Goal: Task Accomplishment & Management: Use online tool/utility

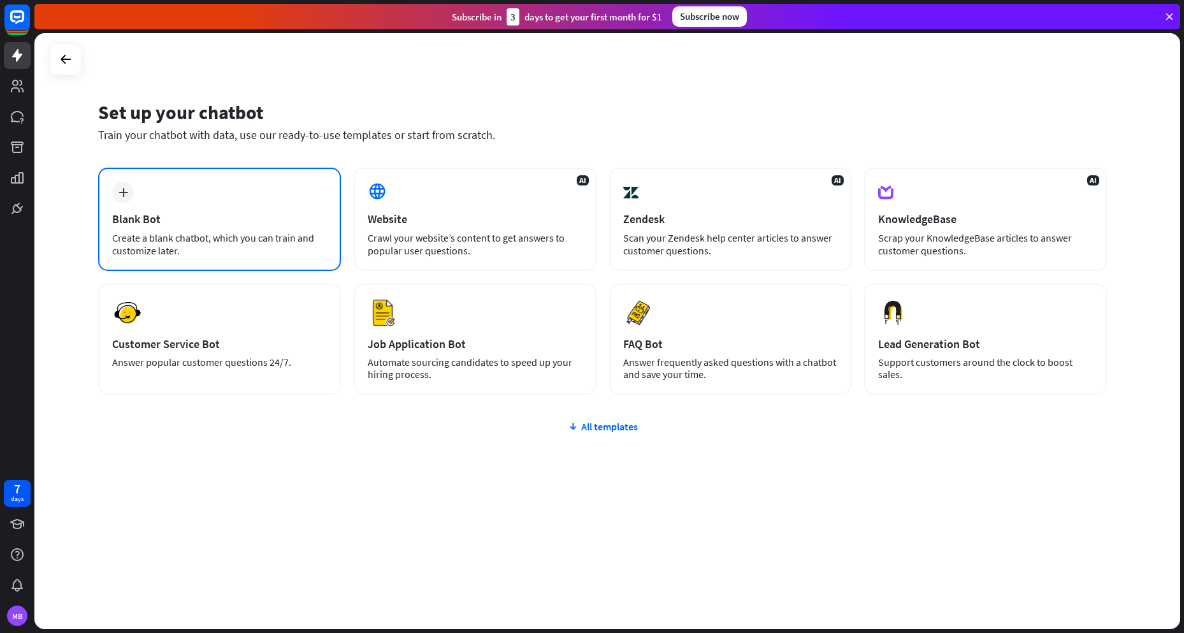
click at [184, 205] on div "plus Blank Bot Create a blank chatbot, which you can train and customize later." at bounding box center [219, 219] width 243 height 103
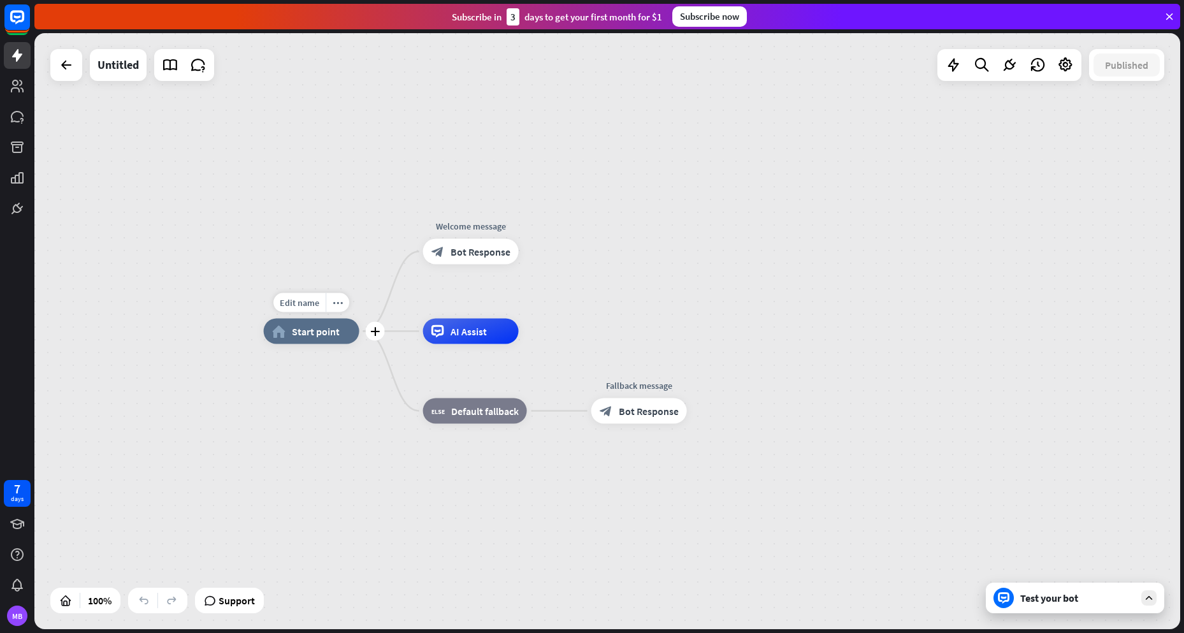
click at [321, 341] on div "home_2 Start point" at bounding box center [312, 331] width 96 height 25
click at [377, 332] on icon "plus" at bounding box center [375, 331] width 10 height 9
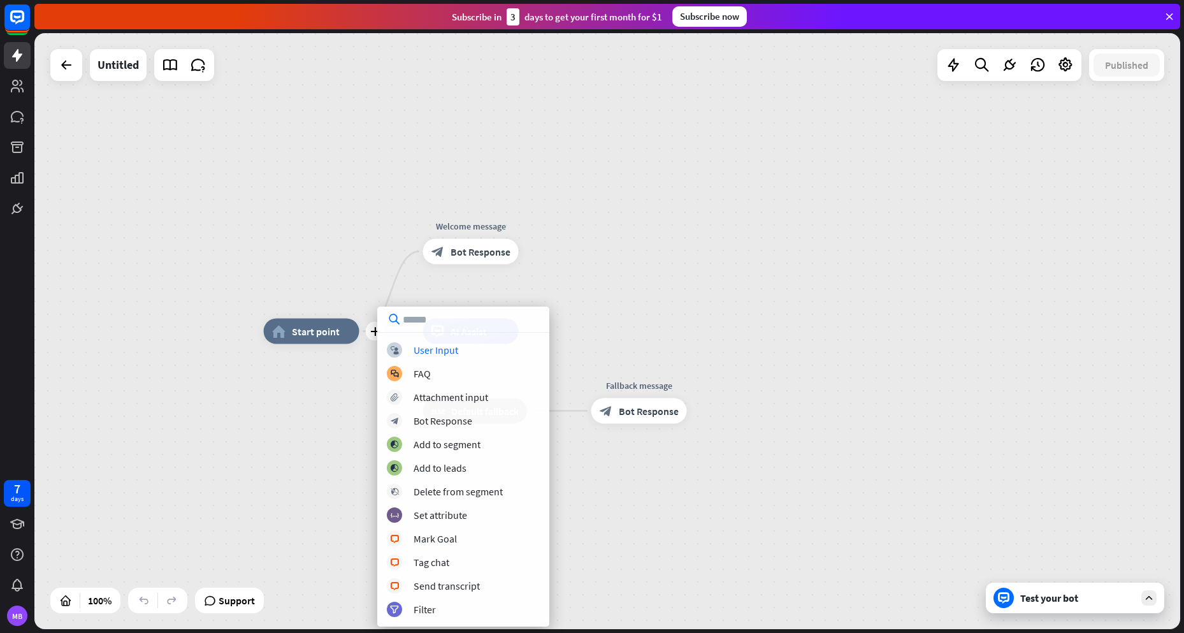
click at [444, 324] on input "text" at bounding box center [463, 319] width 172 height 25
click at [435, 402] on div "Attachment input" at bounding box center [451, 397] width 75 height 13
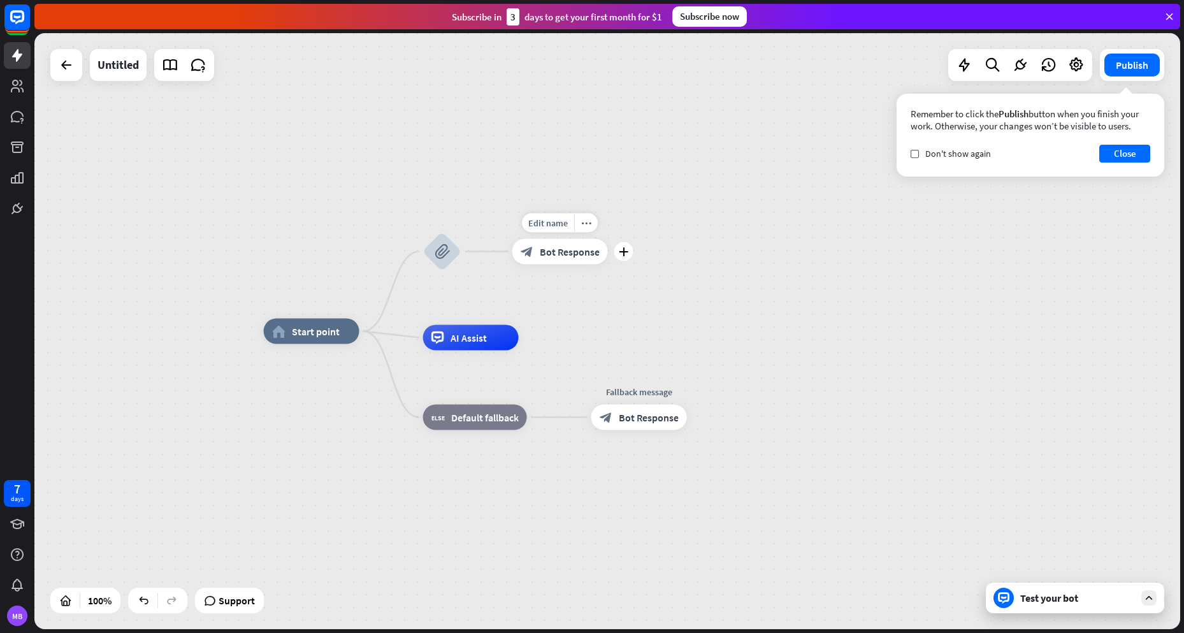
click at [573, 252] on span "Bot Response" at bounding box center [570, 251] width 60 height 13
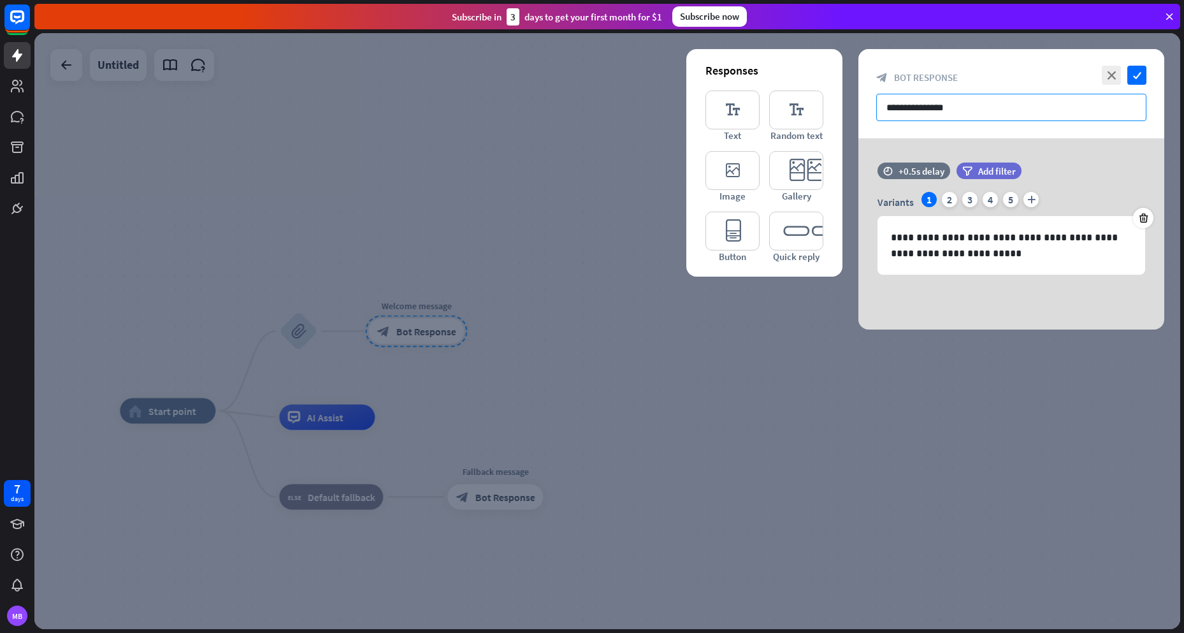
click at [1011, 106] on input "**********" at bounding box center [1011, 107] width 270 height 27
click at [1140, 77] on icon "check" at bounding box center [1136, 75] width 19 height 19
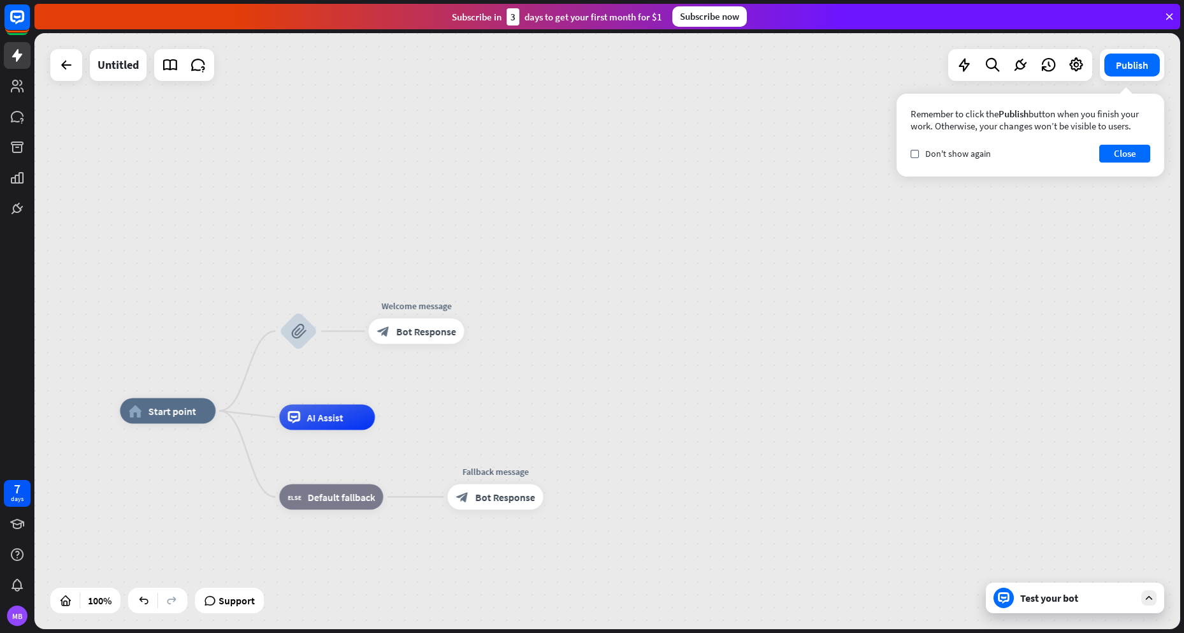
click at [50, 64] on div at bounding box center [66, 65] width 32 height 32
click at [236, 413] on icon "plus" at bounding box center [232, 411] width 10 height 9
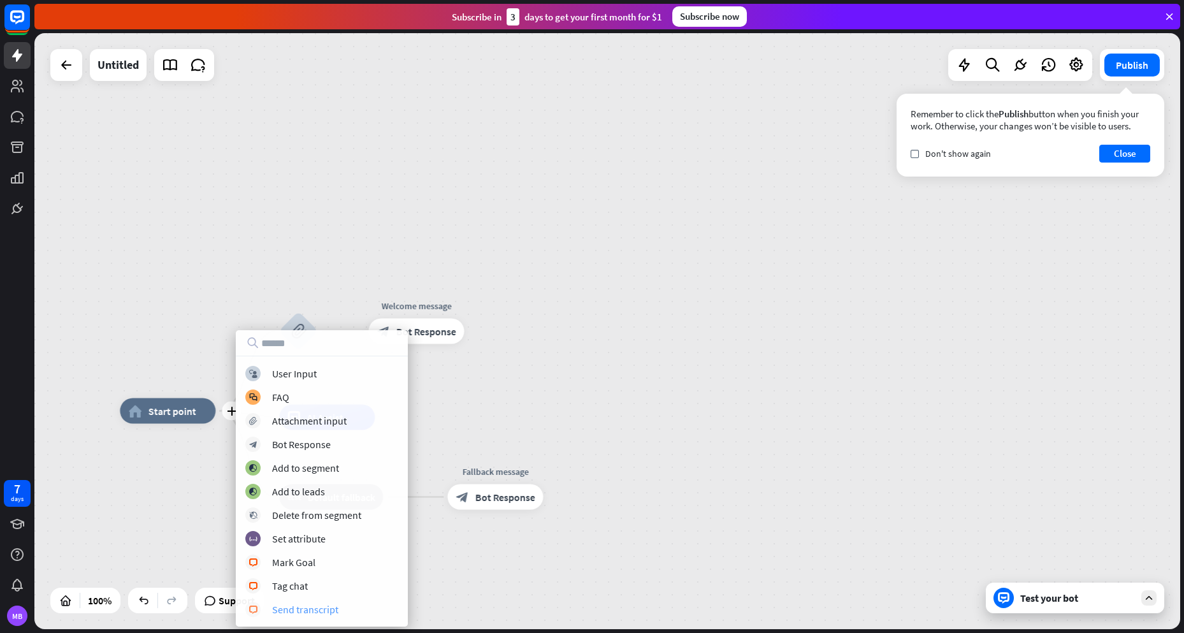
click at [313, 610] on div "Send transcript" at bounding box center [305, 609] width 66 height 13
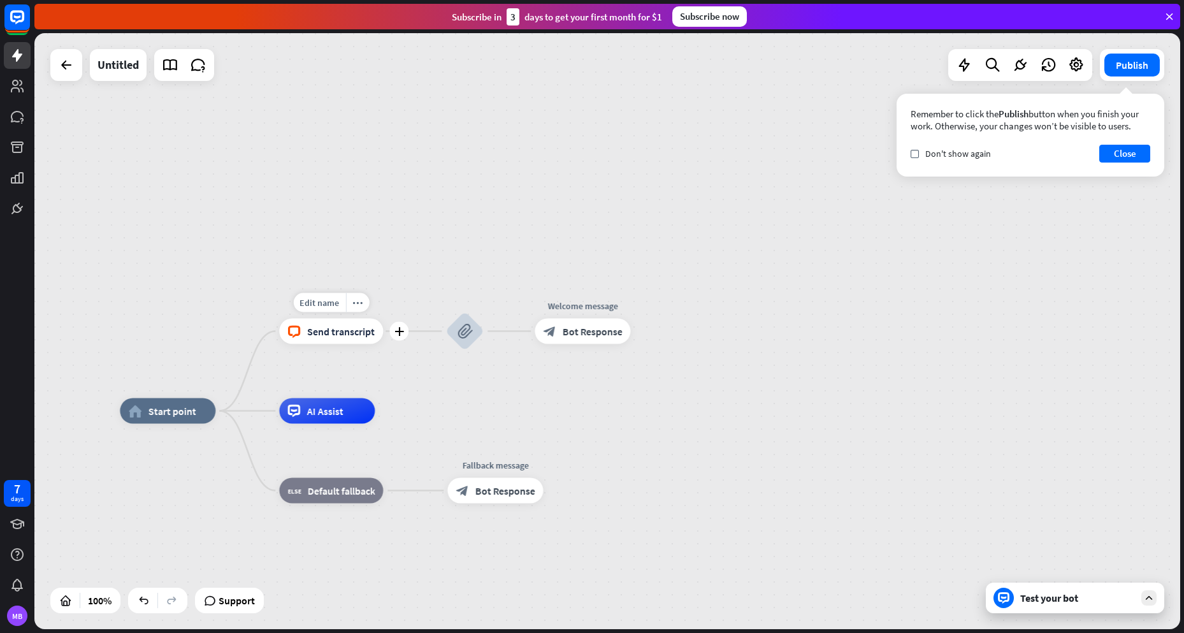
click at [325, 335] on span "Send transcript" at bounding box center [341, 331] width 68 height 13
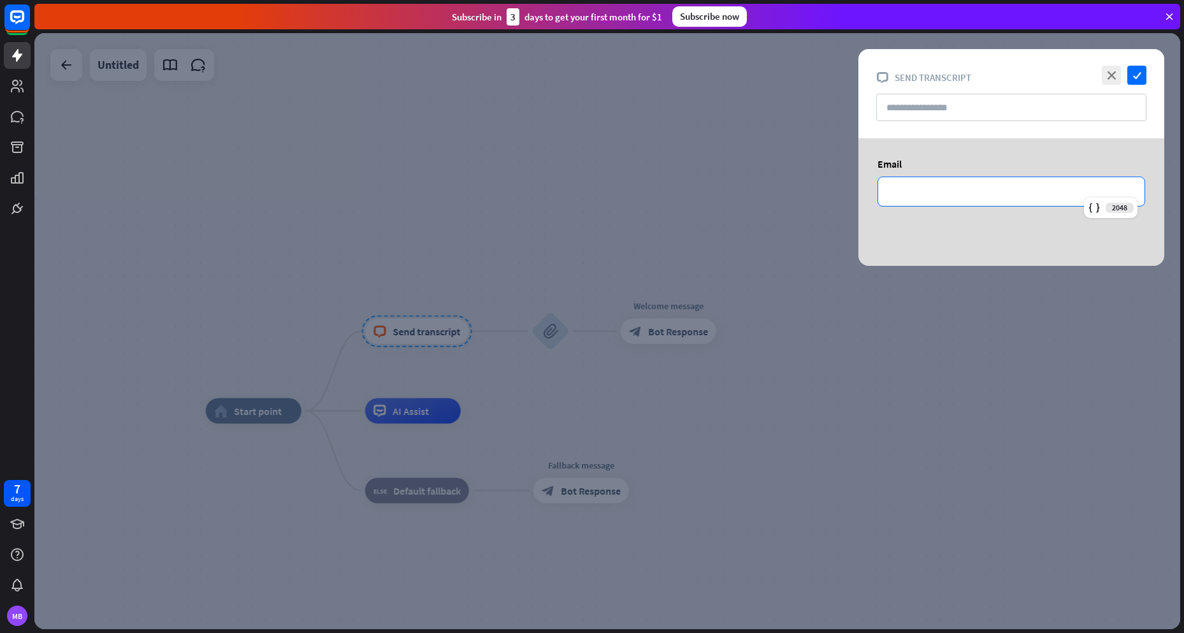
click at [967, 185] on p "**********" at bounding box center [1011, 192] width 241 height 16
